Goal: Transaction & Acquisition: Purchase product/service

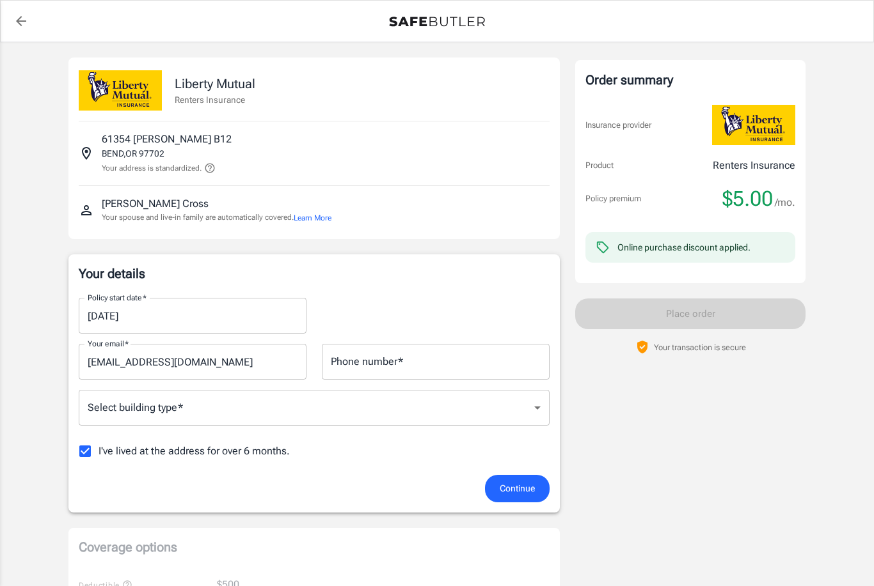
click at [354, 358] on div "Phone number   * Phone number   *" at bounding box center [436, 362] width 228 height 36
type input "[PHONE_NUMBER]"
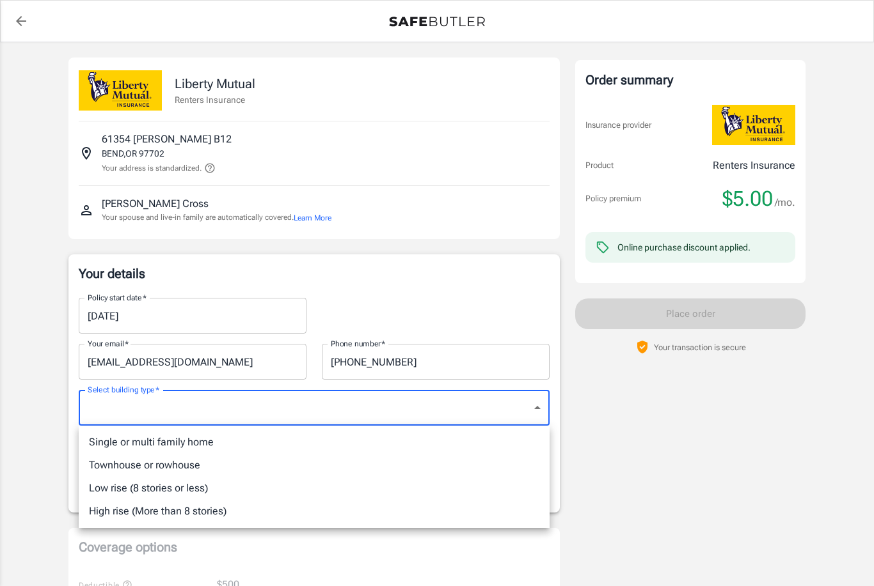
click at [166, 461] on li "Townhouse or rowhouse" at bounding box center [314, 465] width 471 height 23
type input "townhouse"
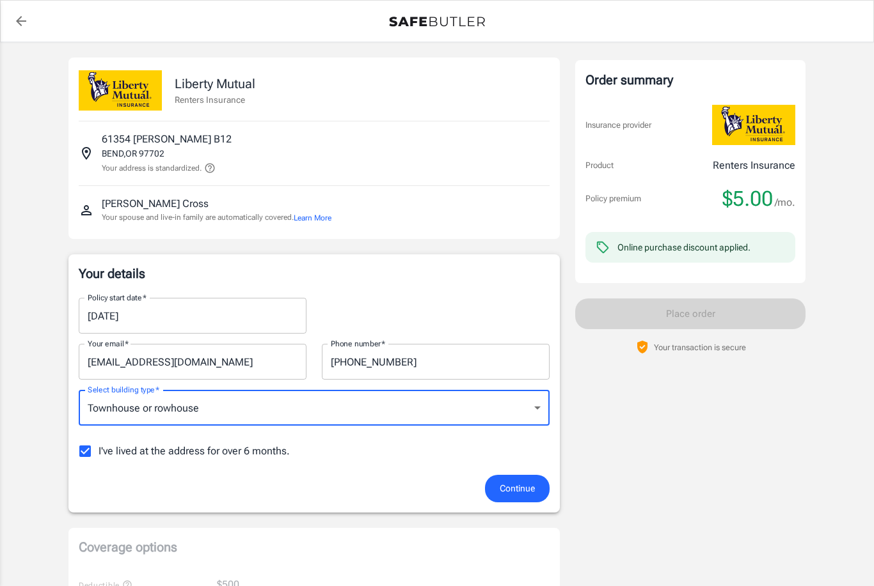
click at [512, 496] on span "Continue" at bounding box center [516, 489] width 35 height 16
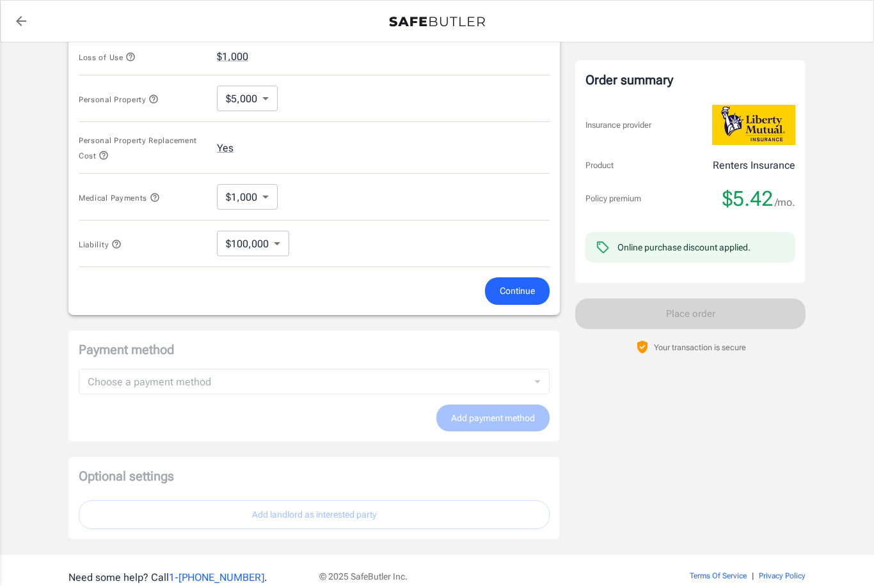
scroll to position [578, 0]
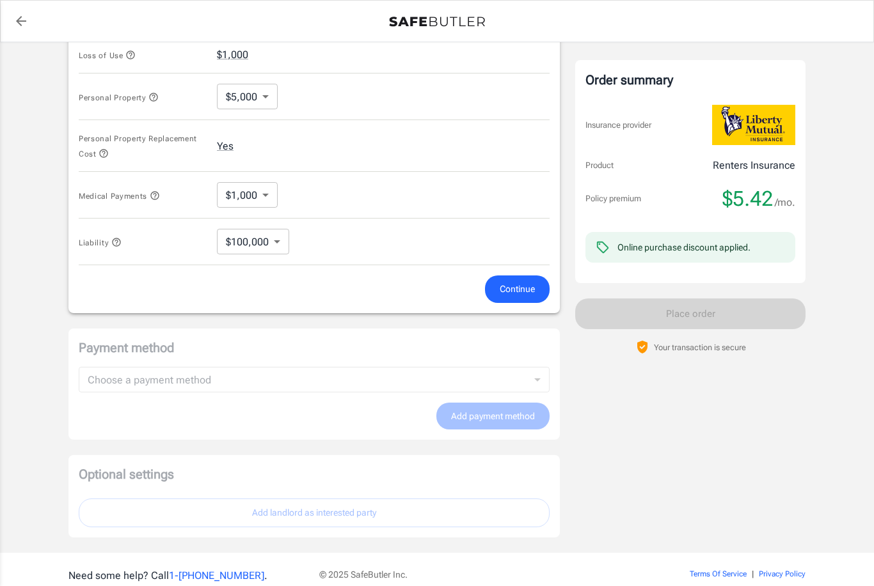
click at [507, 297] on button "Continue" at bounding box center [517, 289] width 65 height 27
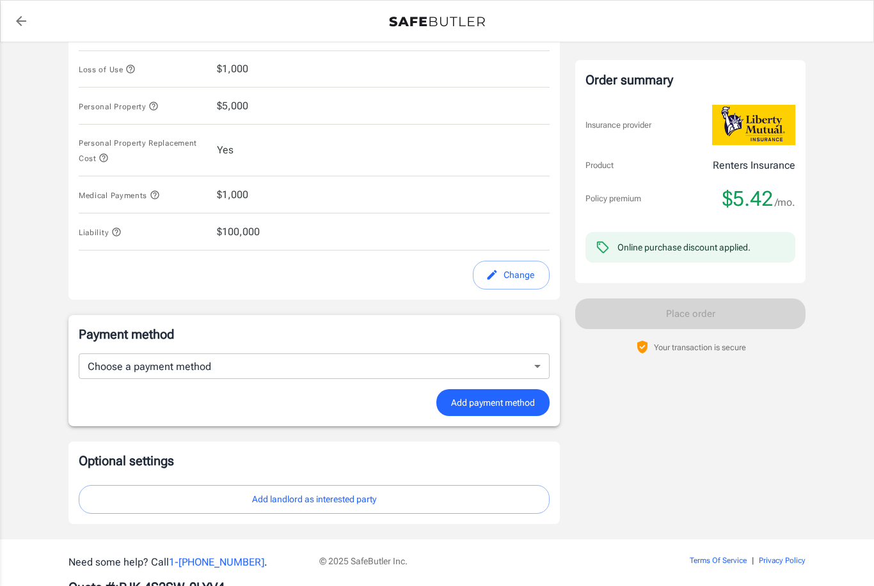
click at [365, 364] on body "Policy premium $ 5.42 /mo Liberty Mutual Renters Insurance [STREET_ADDRESS][PER…" at bounding box center [437, 32] width 874 height 1193
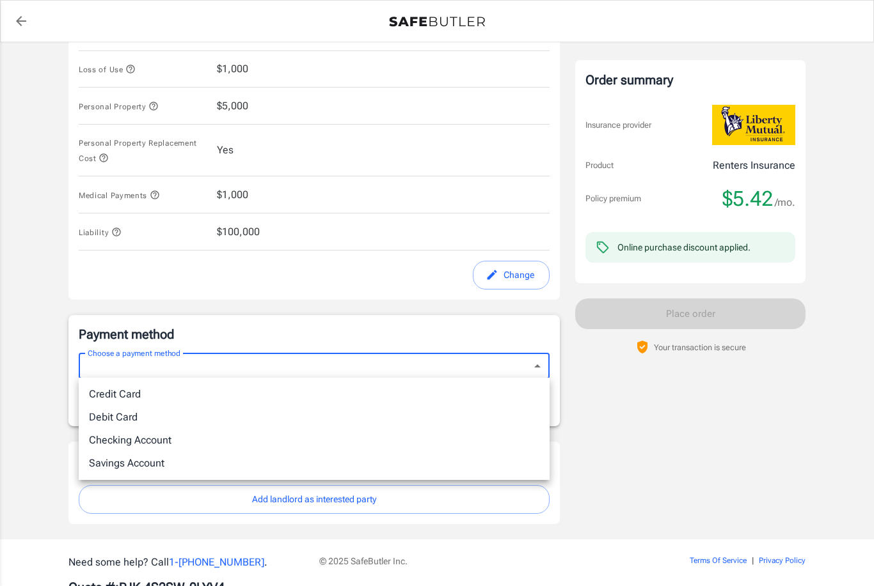
click at [116, 393] on li "Credit Card" at bounding box center [314, 394] width 471 height 23
type input "credit"
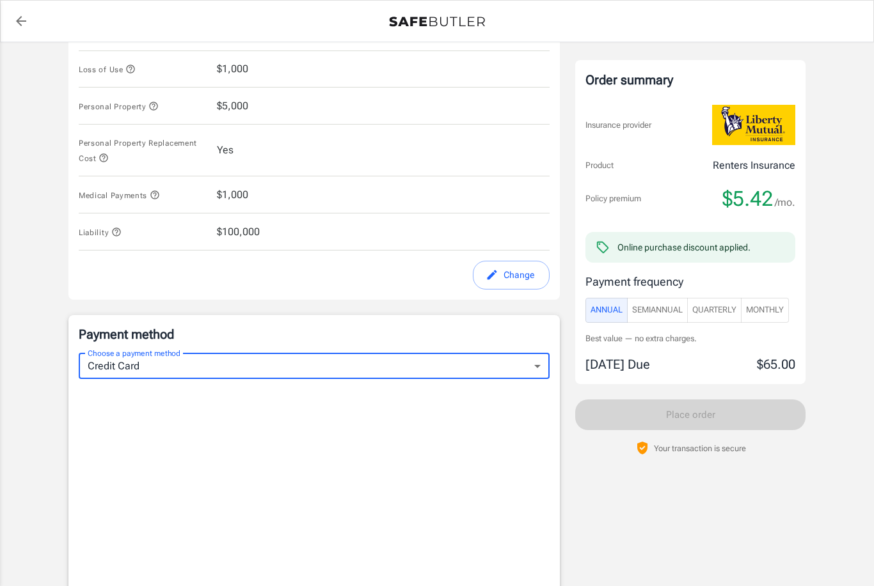
click at [658, 317] on button "SemiAnnual" at bounding box center [657, 310] width 61 height 25
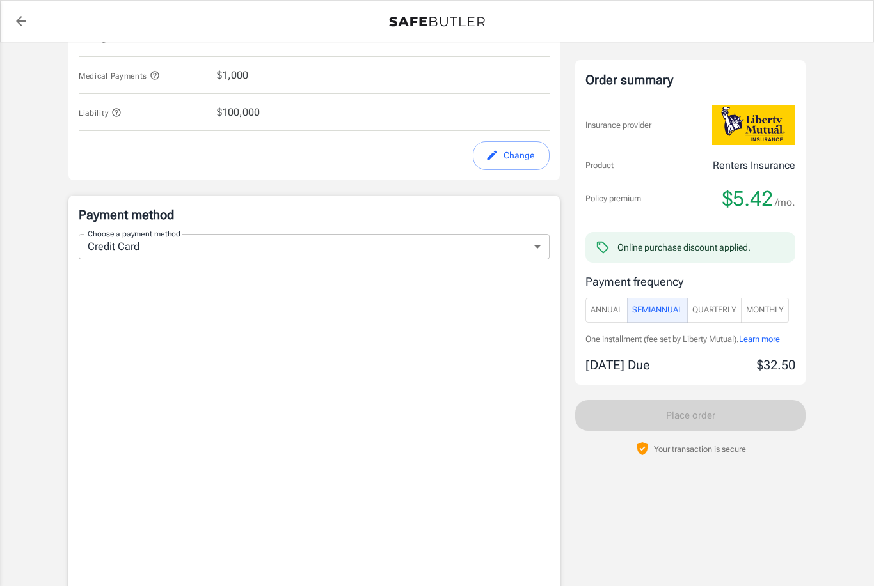
scroll to position [698, 0]
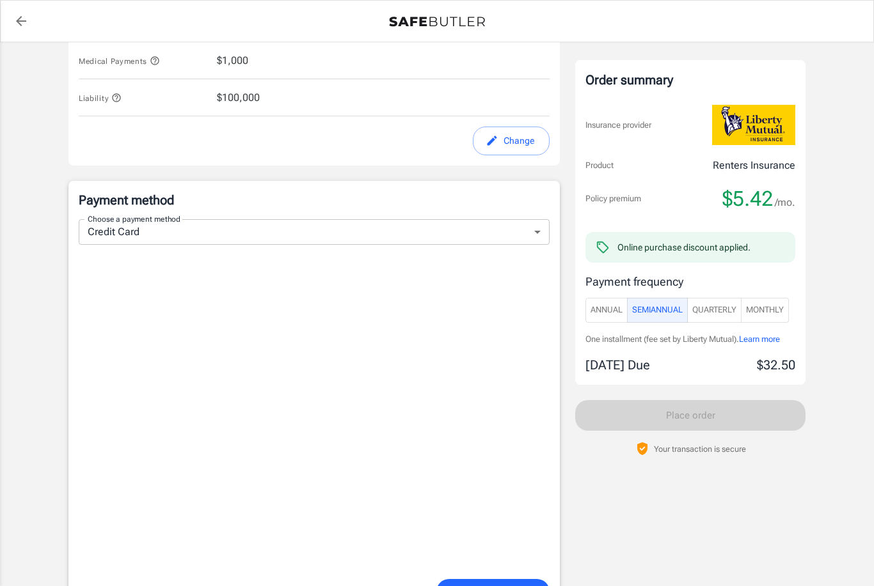
click at [500, 585] on span "Add payment method" at bounding box center [493, 593] width 84 height 16
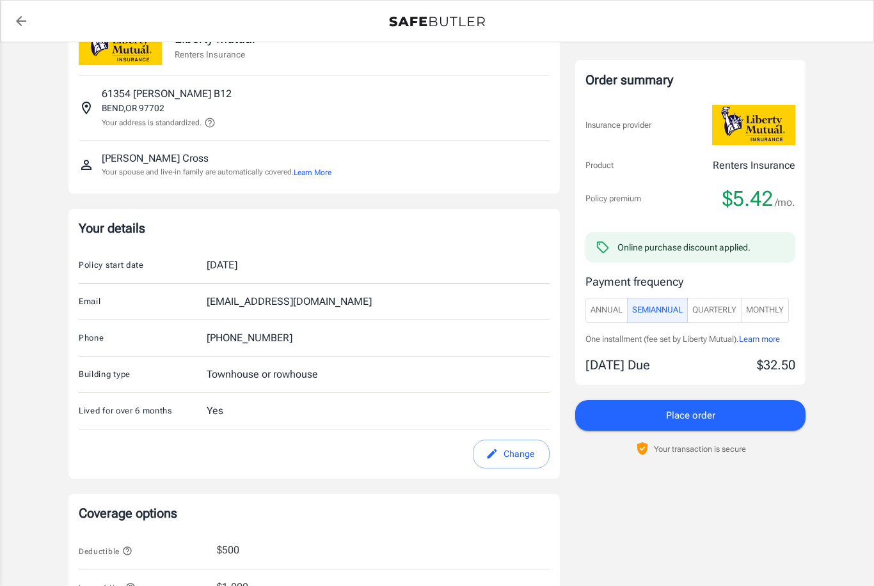
scroll to position [0, 0]
